Goal: Navigation & Orientation: Find specific page/section

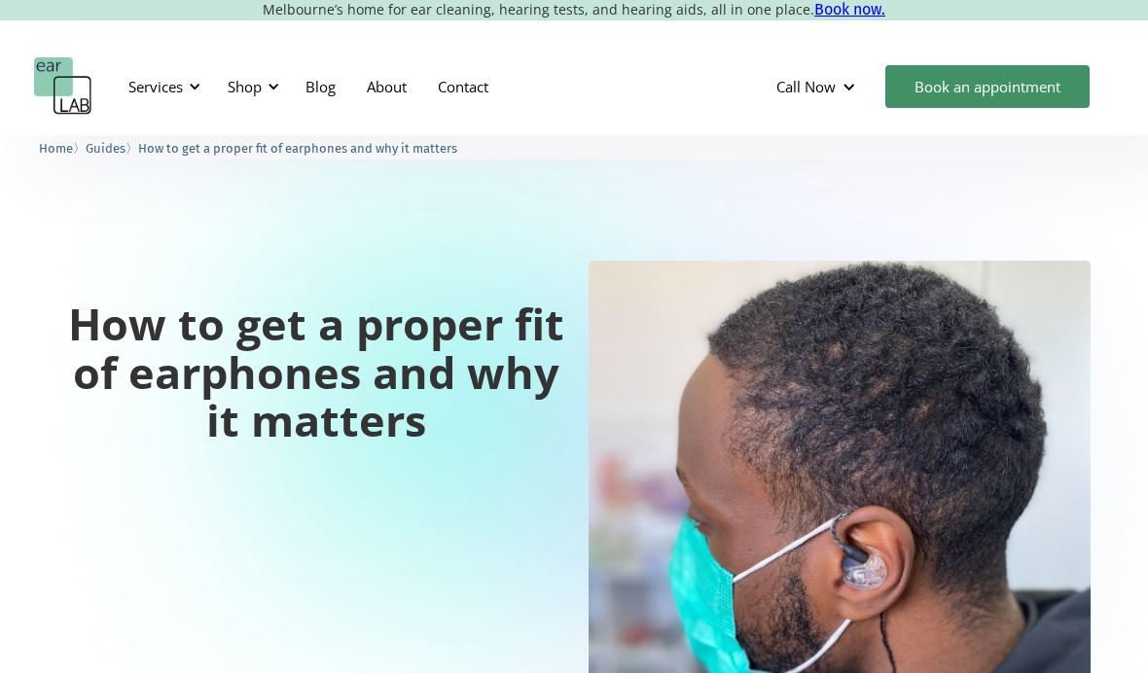
click at [61, 86] on img "home" at bounding box center [63, 86] width 58 height 58
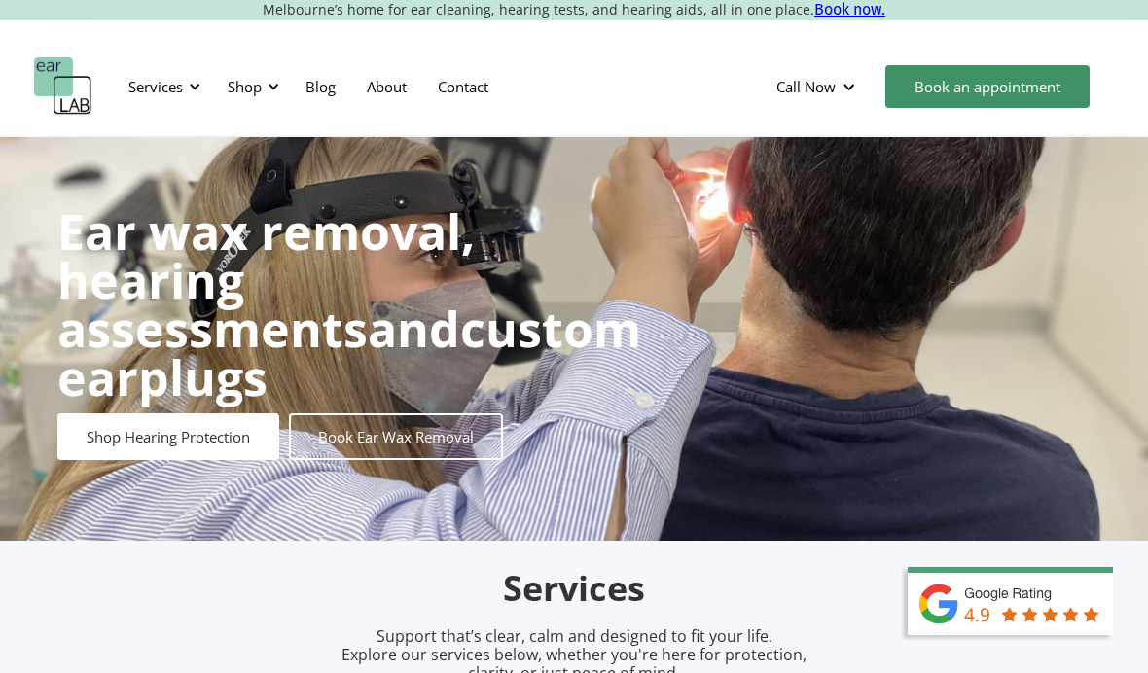
click at [254, 95] on div "Shop" at bounding box center [245, 86] width 34 height 19
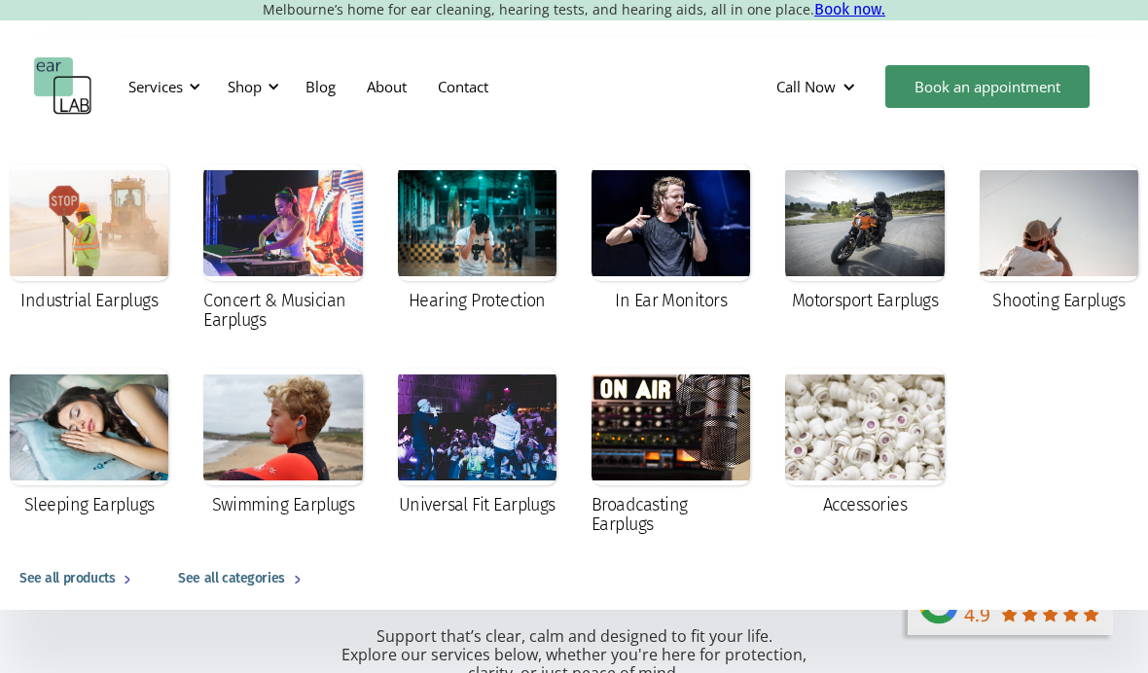
click at [634, 247] on div at bounding box center [671, 222] width 159 height 117
click at [669, 442] on div at bounding box center [671, 427] width 159 height 117
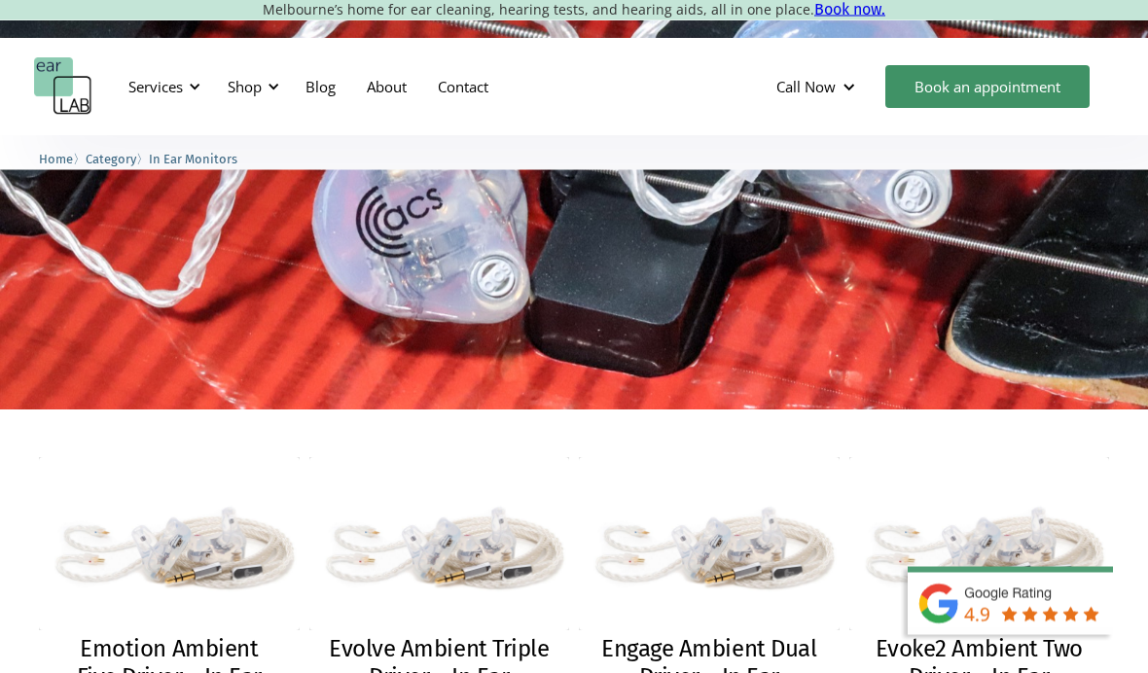
scroll to position [218, 0]
